Goal: Understand process/instructions: Learn how to perform a task or action

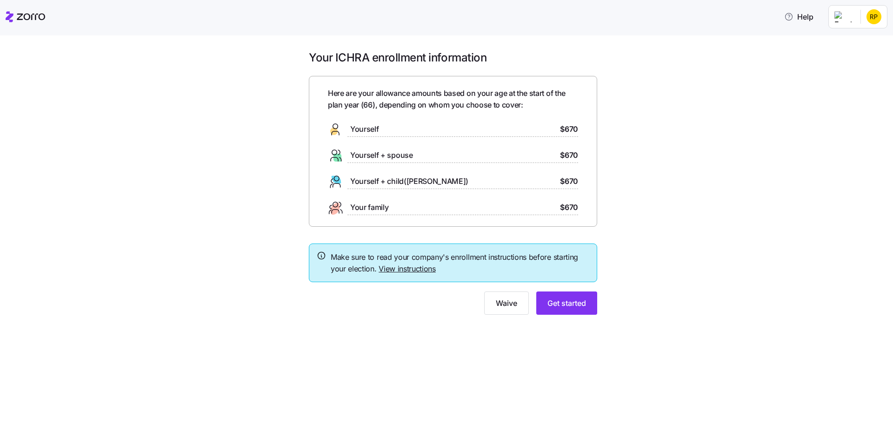
click at [386, 267] on link "View instructions" at bounding box center [407, 268] width 57 height 9
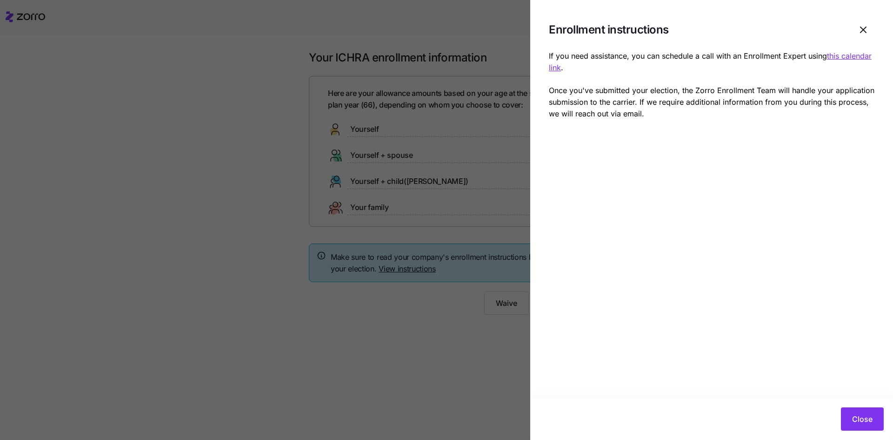
click at [567, 67] on u "this calendar link" at bounding box center [710, 61] width 323 height 21
click at [863, 420] on span "Close" at bounding box center [862, 418] width 20 height 11
